Goal: Information Seeking & Learning: Learn about a topic

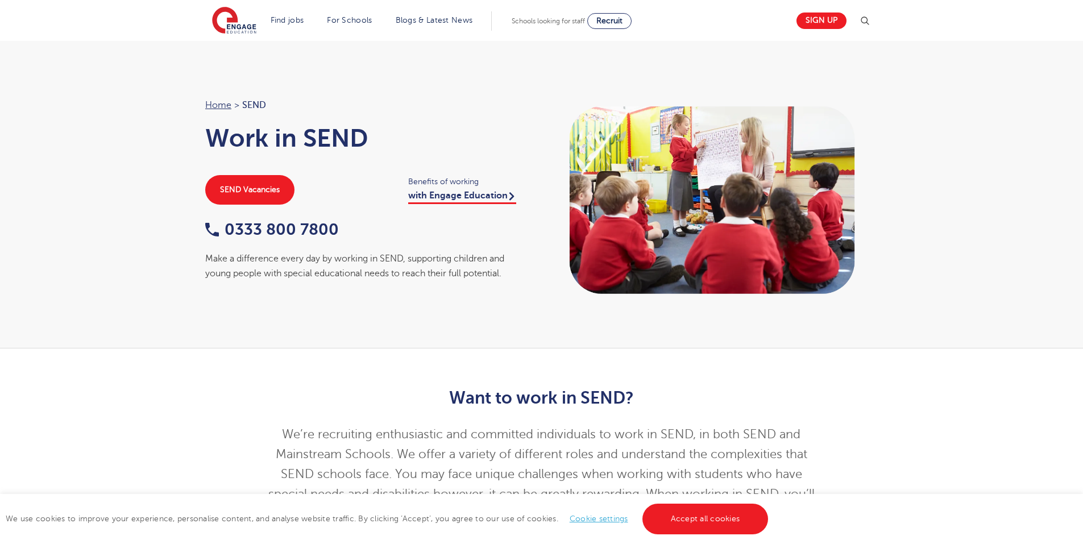
scroll to position [284, 0]
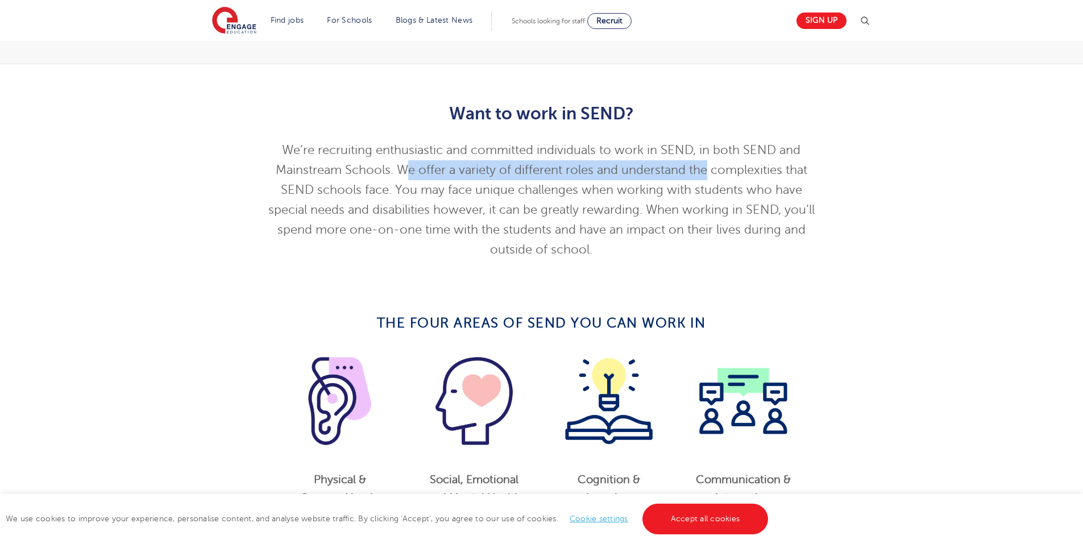
drag, startPoint x: 409, startPoint y: 176, endPoint x: 706, endPoint y: 176, distance: 297.4
click at [706, 176] on span "We’re recruiting enthusiastic and committed individuals to work in SEND, in bot…" at bounding box center [541, 199] width 546 height 113
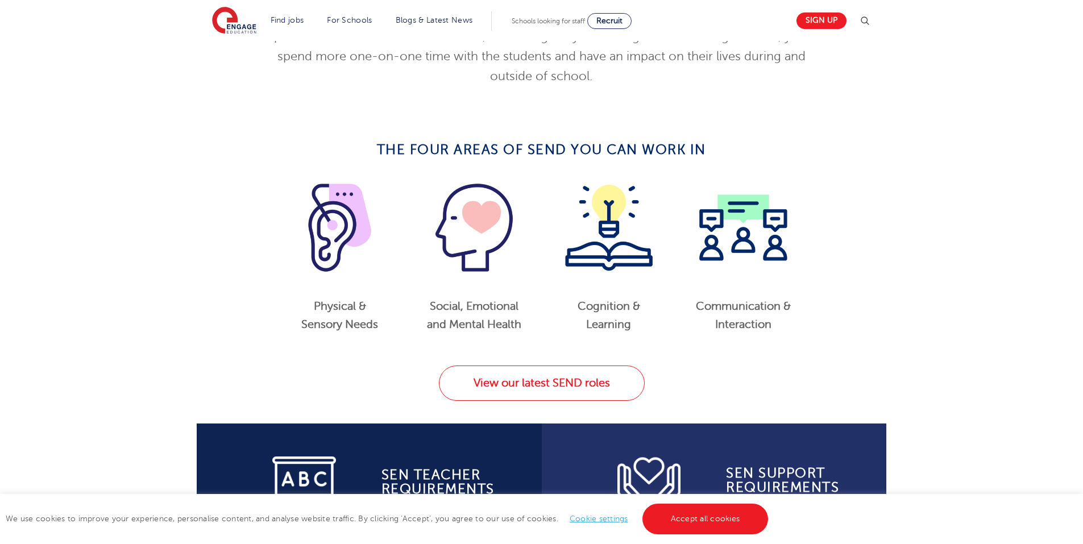
scroll to position [227, 0]
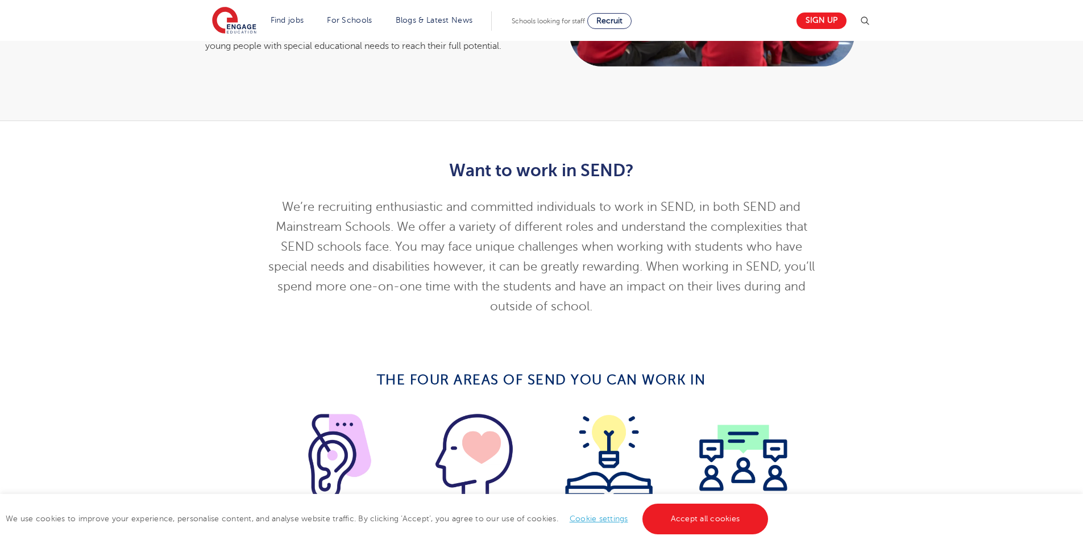
click at [668, 263] on span "We’re recruiting enthusiastic and committed individuals to work in SEND, in bot…" at bounding box center [541, 256] width 546 height 113
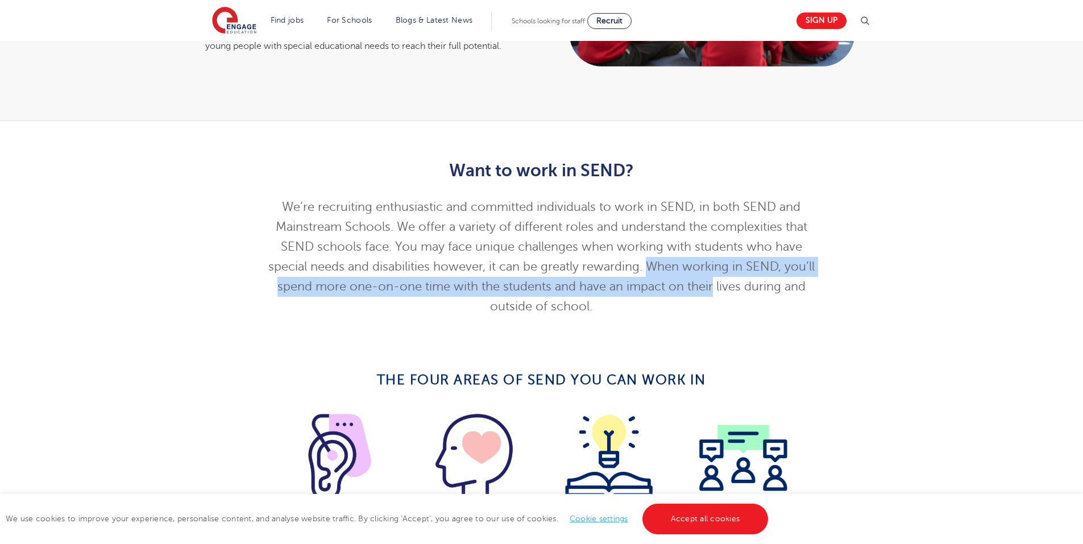
drag, startPoint x: 668, startPoint y: 263, endPoint x: 714, endPoint y: 289, distance: 52.5
click at [714, 289] on span "We’re recruiting enthusiastic and committed individuals to work in SEND, in bot…" at bounding box center [541, 256] width 546 height 113
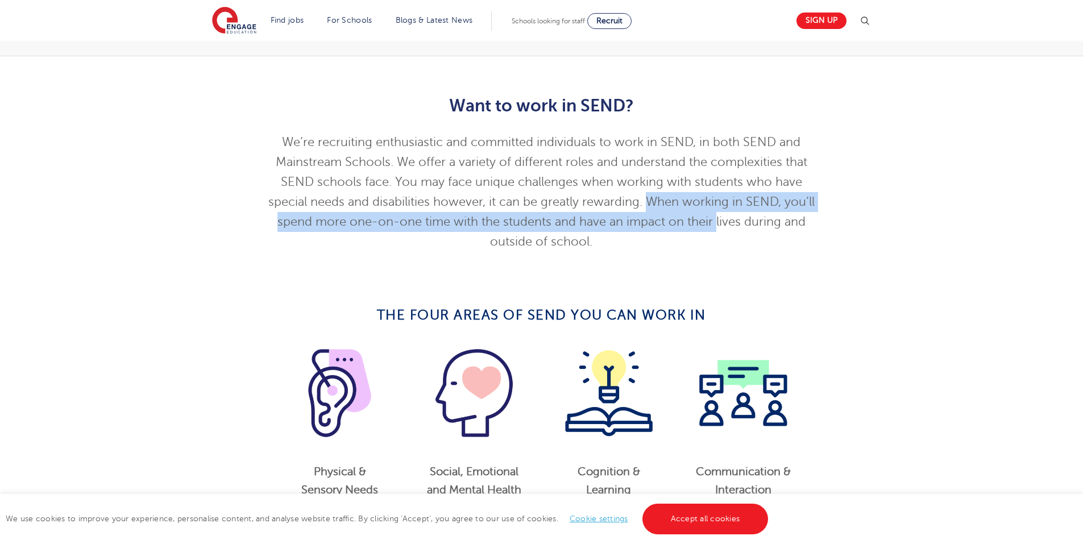
scroll to position [455, 0]
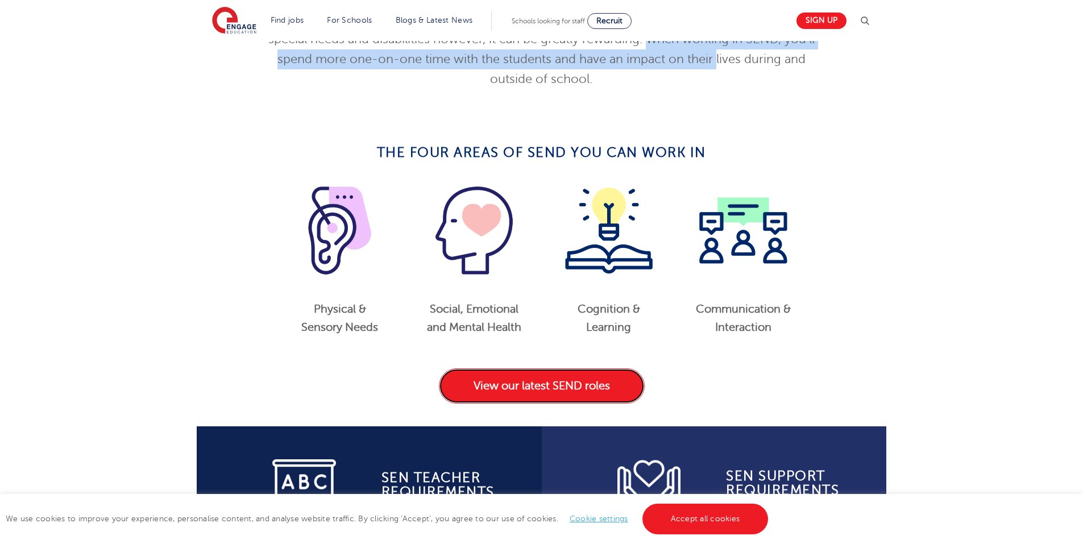
click at [580, 390] on link "View our latest SEND roles" at bounding box center [542, 385] width 206 height 35
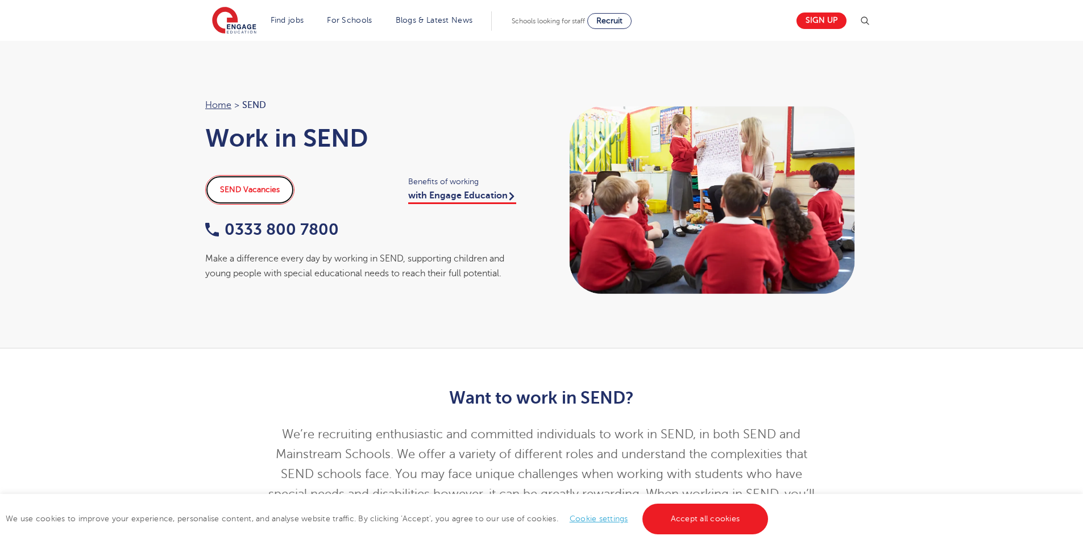
click at [251, 194] on link "SEND Vacancies" at bounding box center [249, 190] width 89 height 30
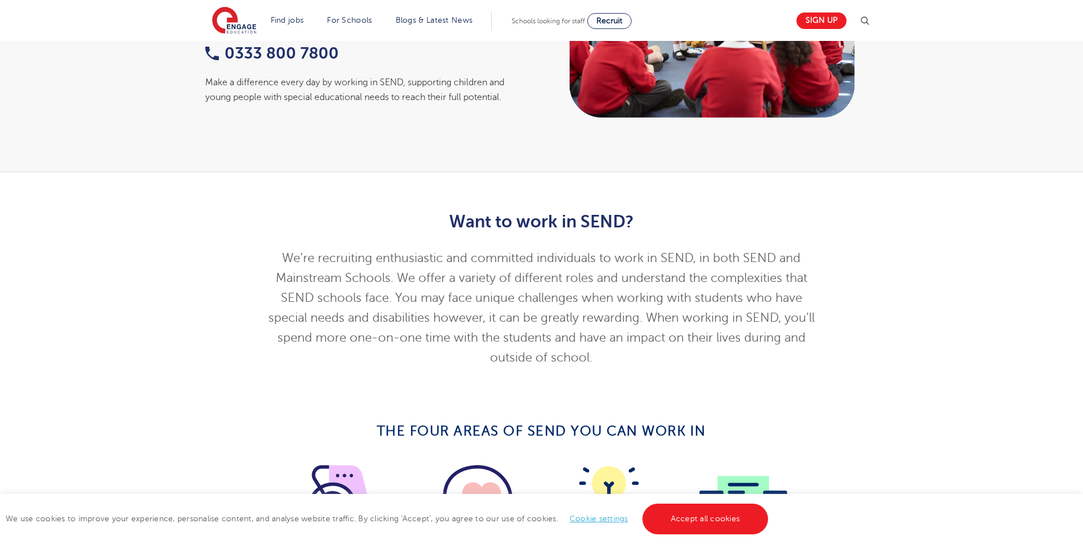
scroll to position [227, 0]
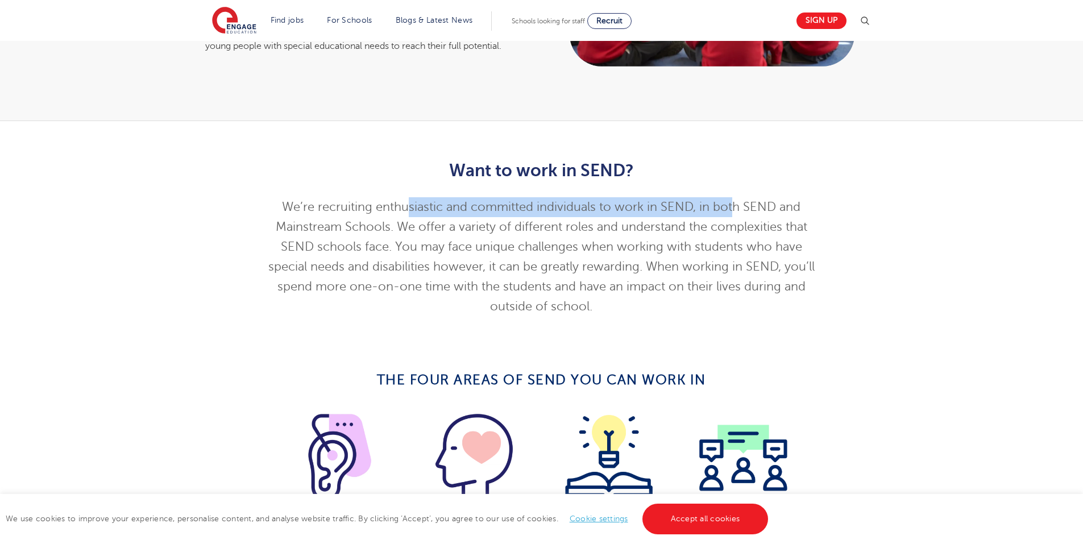
drag, startPoint x: 409, startPoint y: 214, endPoint x: 733, endPoint y: 206, distance: 324.3
click at [733, 206] on p "We’re recruiting enthusiastic and committed individuals to work in SEND, in bot…" at bounding box center [542, 256] width 558 height 119
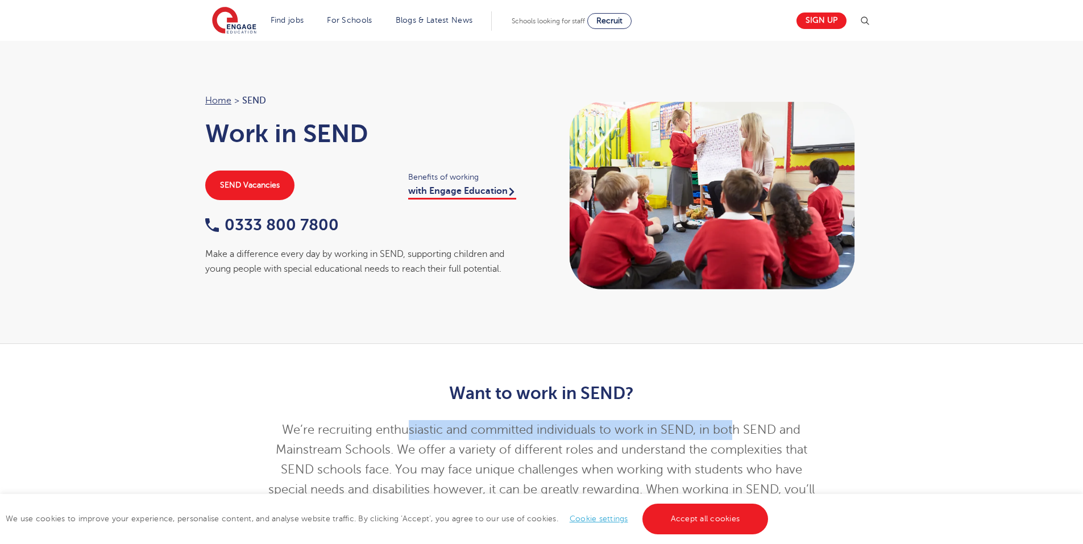
scroll to position [0, 0]
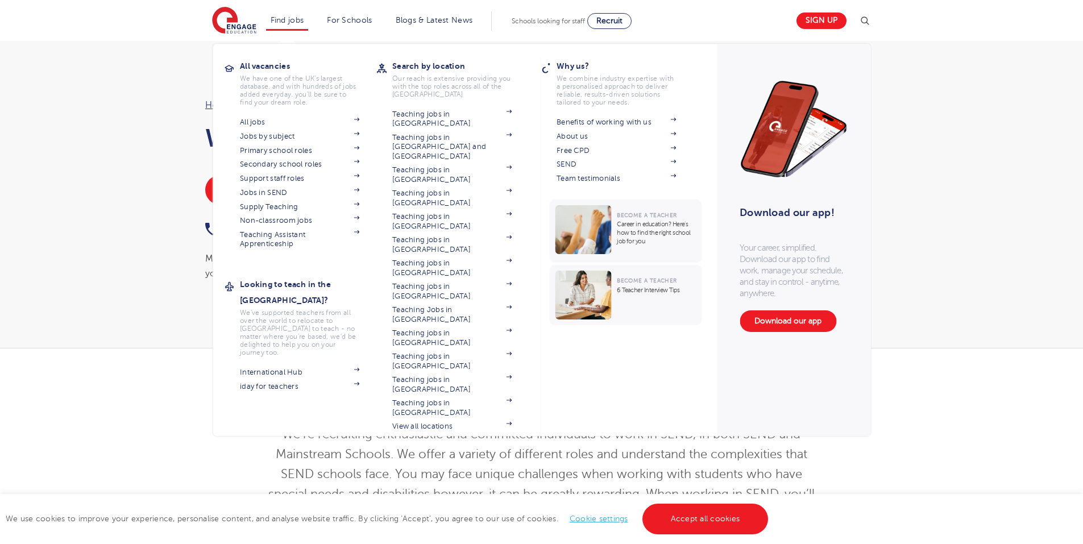
click at [308, 28] on li "Find jobs All vacancies We have one of the UK's largest database. and with hund…" at bounding box center [287, 20] width 43 height 19
click at [266, 116] on section "All jobs Jobs by subject Primary school roles Secondary school roles Support st…" at bounding box center [308, 182] width 136 height 134
click at [264, 118] on link "All jobs" at bounding box center [299, 122] width 119 height 9
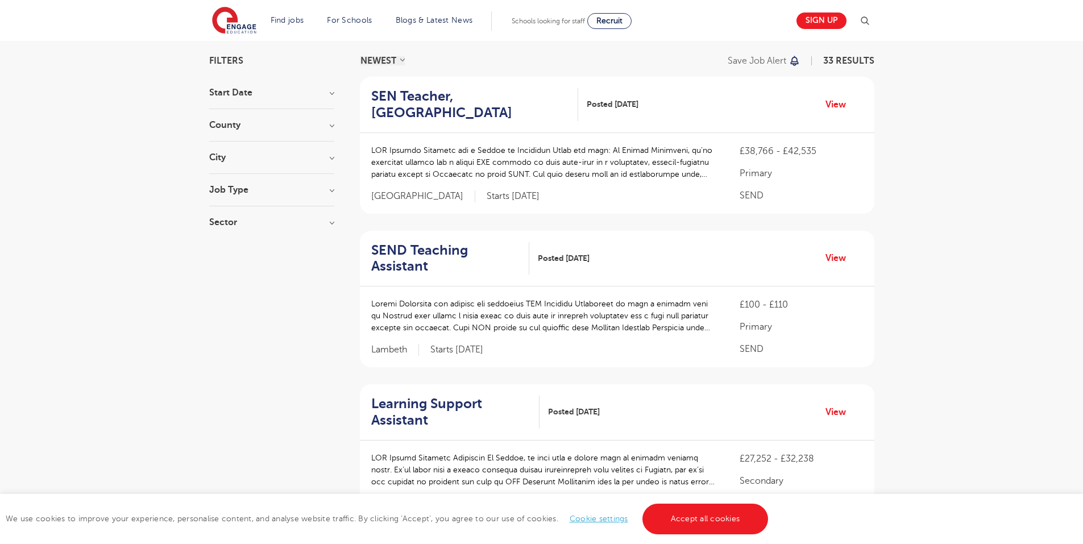
scroll to position [114, 0]
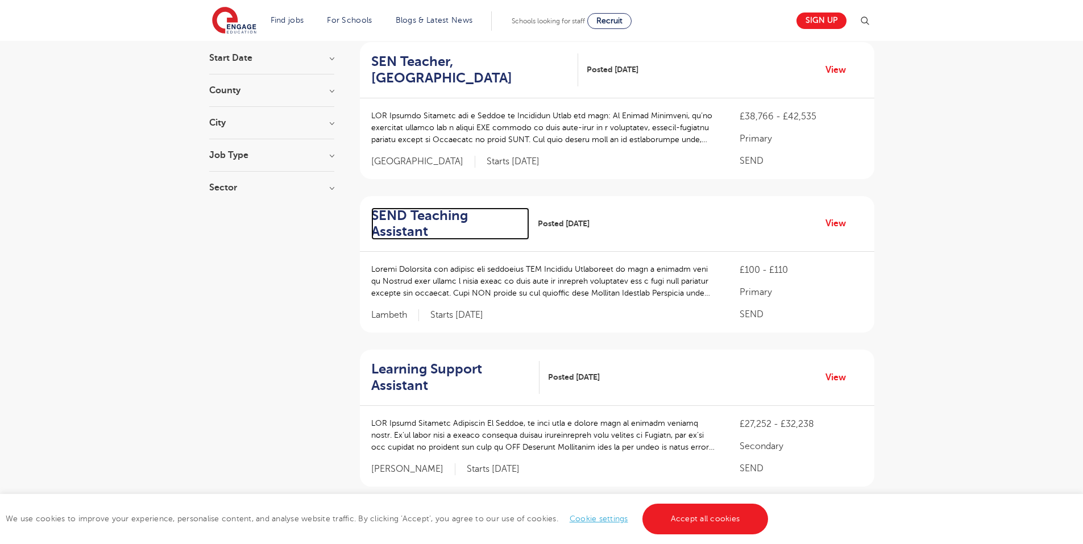
click at [416, 217] on h2 "SEND Teaching Assistant" at bounding box center [446, 224] width 150 height 33
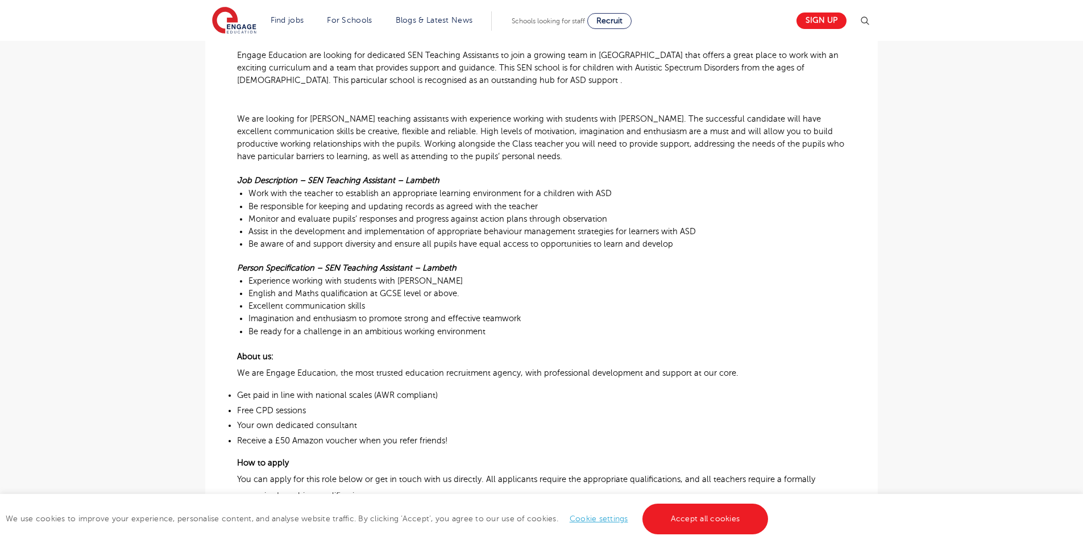
scroll to position [341, 0]
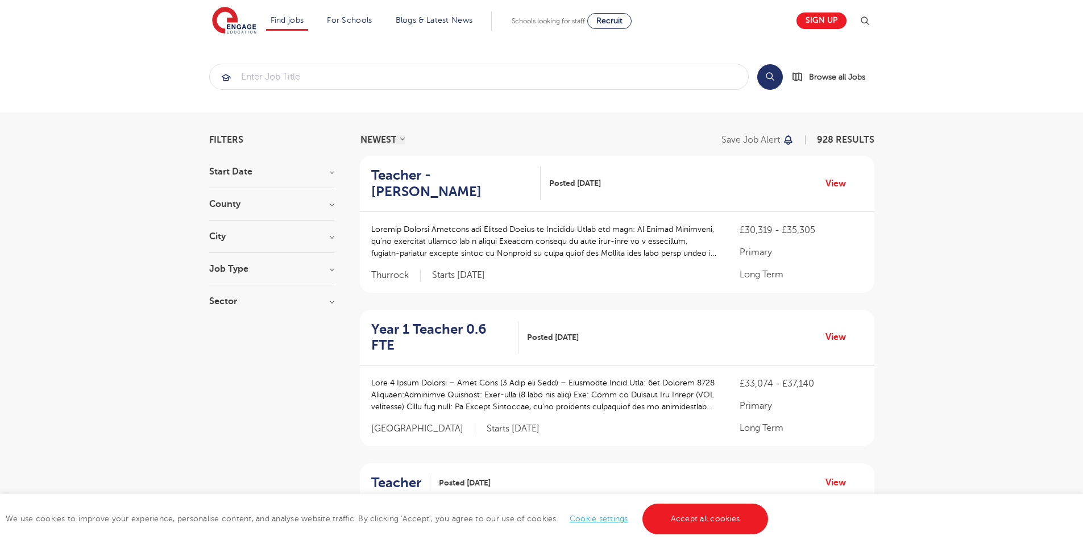
click at [229, 274] on h3 "Job Type" at bounding box center [271, 268] width 125 height 9
click at [229, 333] on span "SEND" at bounding box center [238, 328] width 24 height 10
click at [229, 330] on input "SEND 33" at bounding box center [229, 326] width 7 height 7
checkbox input "true"
